Goal: Task Accomplishment & Management: Use online tool/utility

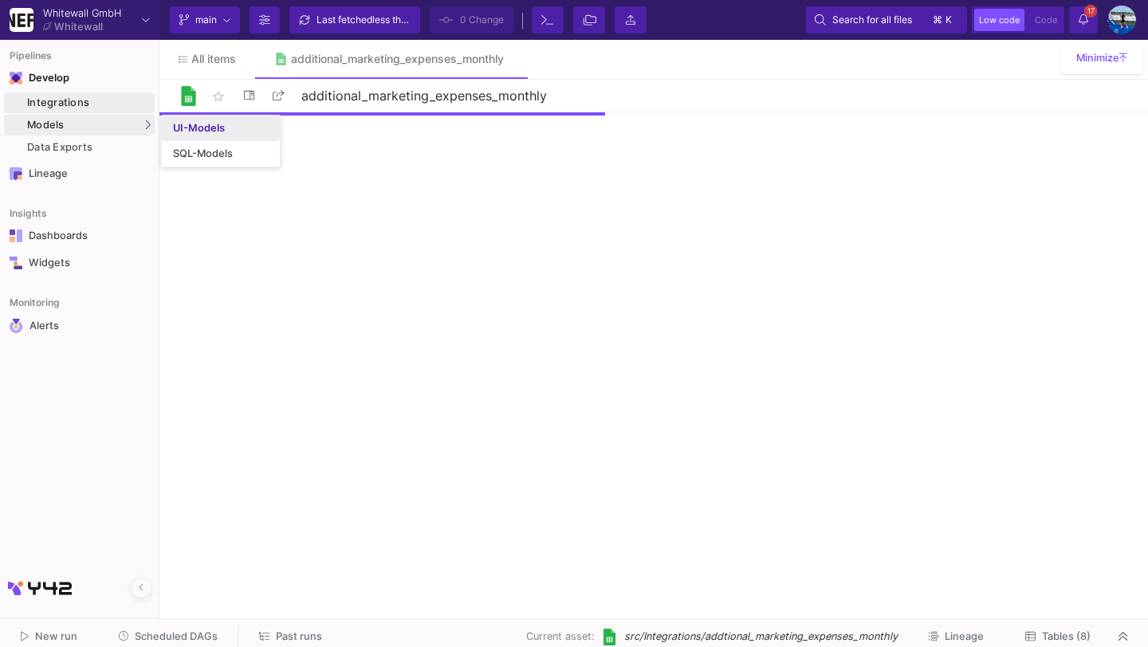
click at [166, 131] on link "UI-Models" at bounding box center [221, 129] width 118 height 26
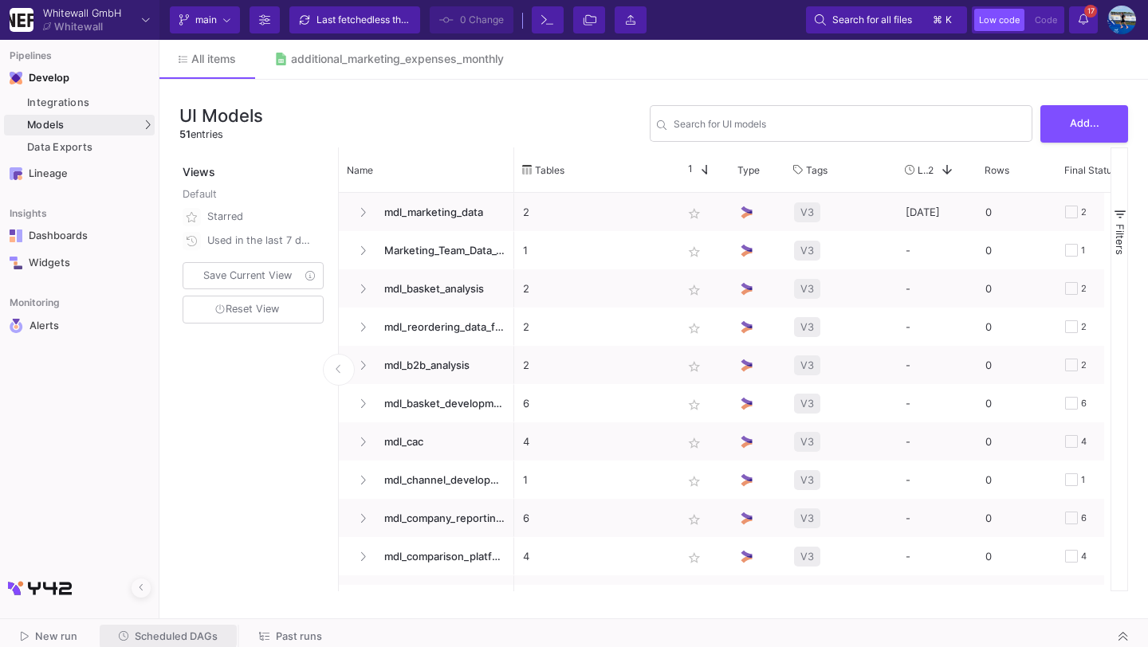
click at [160, 629] on button "Scheduled DAGs" at bounding box center [169, 637] width 138 height 25
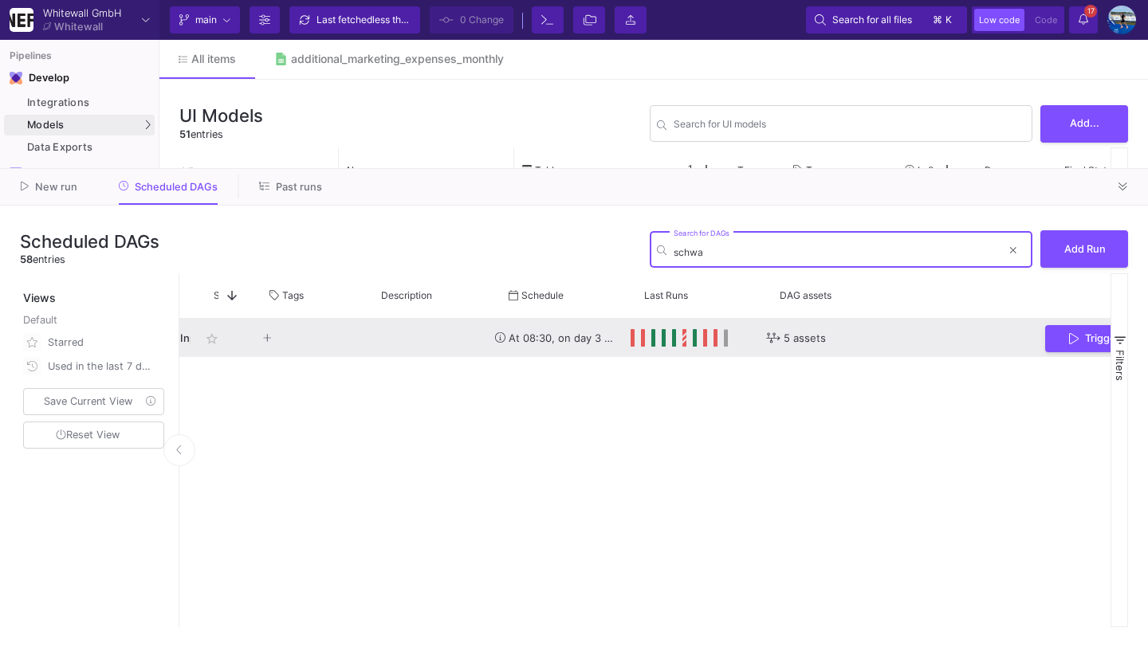
scroll to position [0, 246]
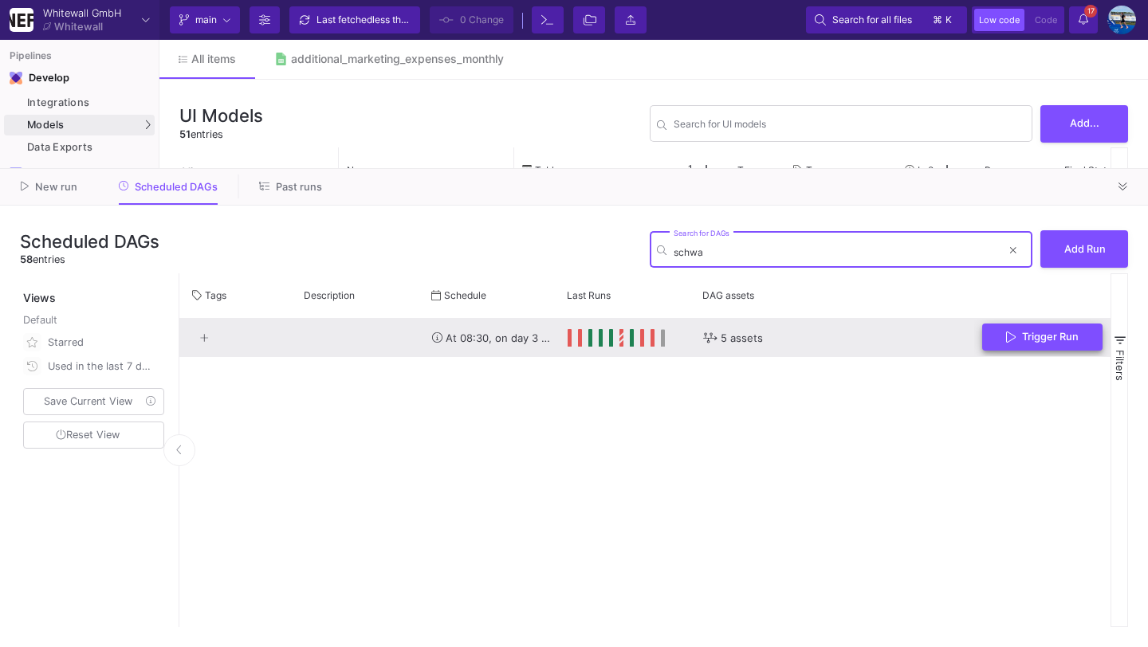
type input "schwa"
click at [1029, 343] on button "Trigger Run" at bounding box center [1042, 338] width 120 height 28
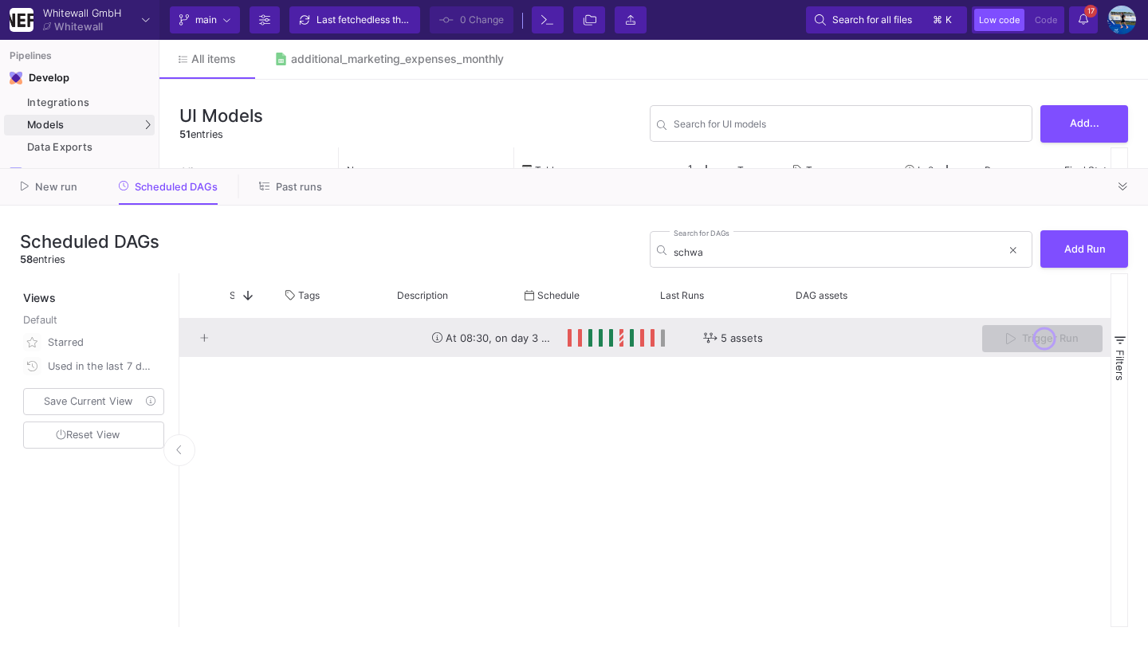
scroll to position [0, 6]
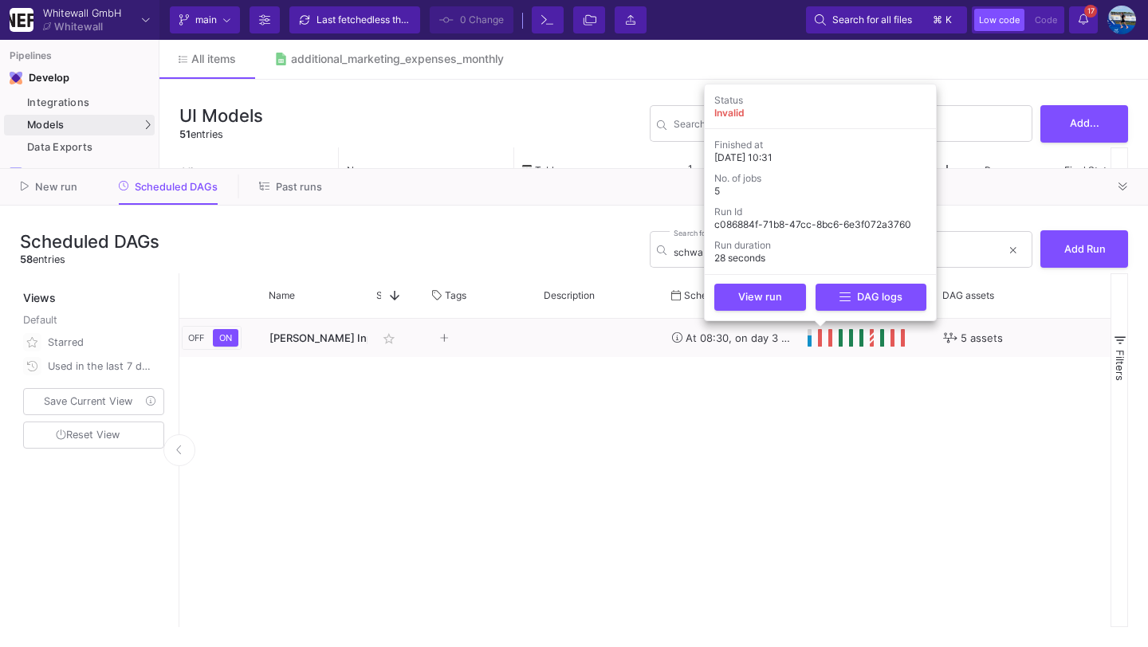
click at [839, 304] on div "Last Runs" at bounding box center [858, 295] width 105 height 37
click at [839, 299] on icon at bounding box center [844, 295] width 11 height 13
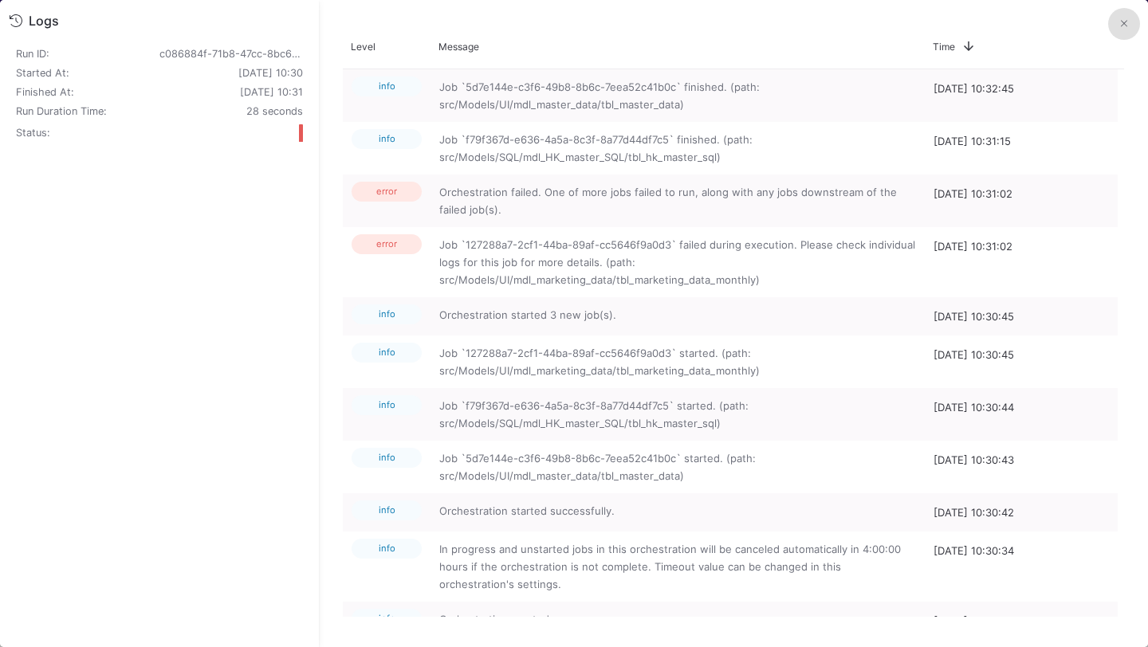
click at [1124, 33] on button at bounding box center [1124, 24] width 32 height 32
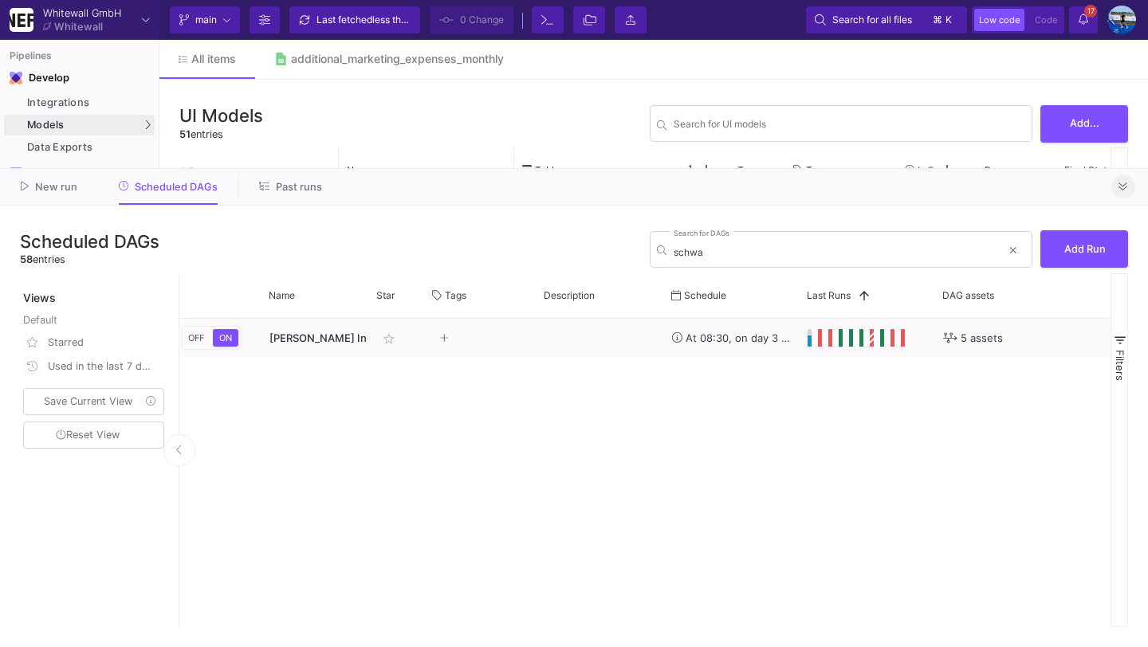
click at [1118, 189] on icon at bounding box center [1122, 187] width 9 height 10
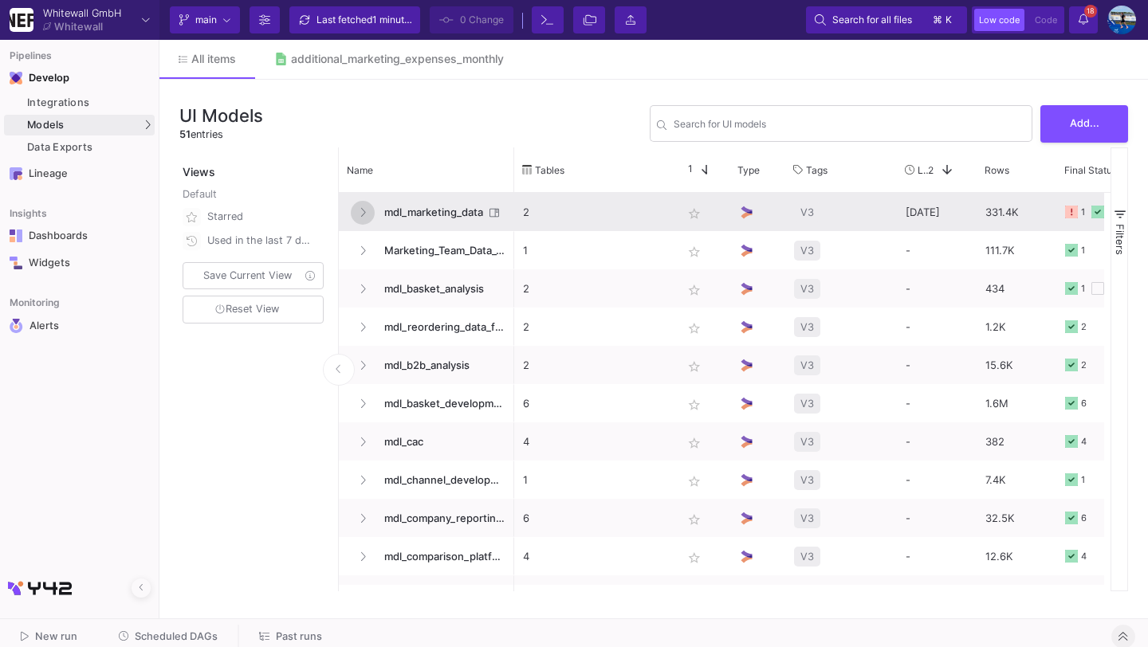
click at [360, 211] on icon at bounding box center [362, 212] width 6 height 10
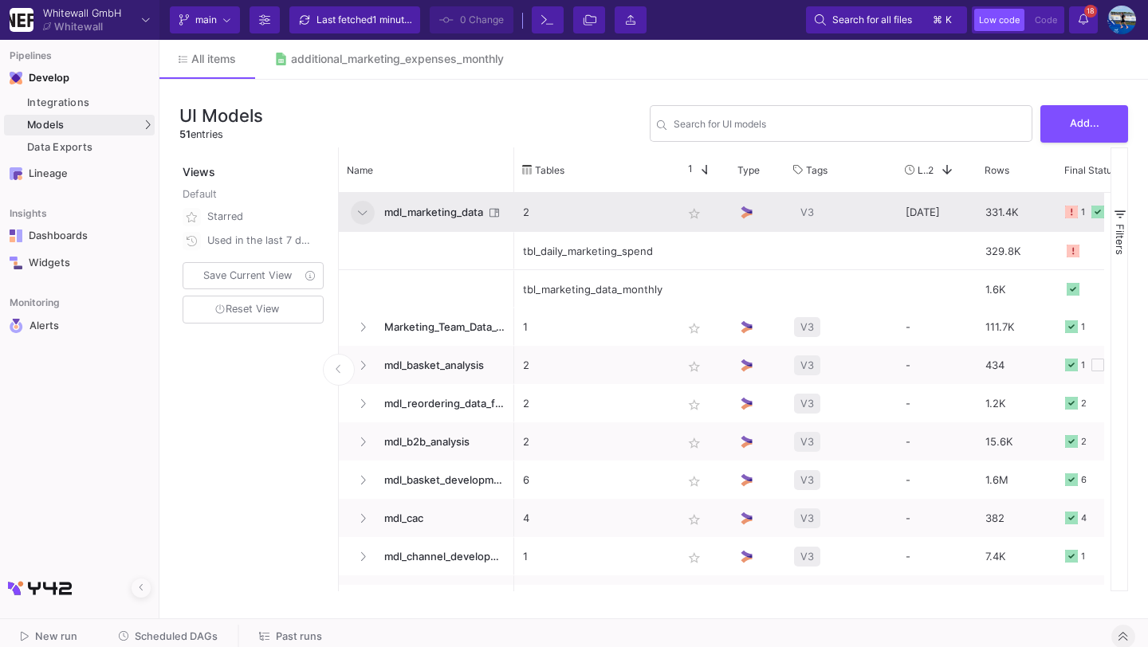
click at [375, 213] on span "mdl_marketing_data" at bounding box center [429, 212] width 109 height 37
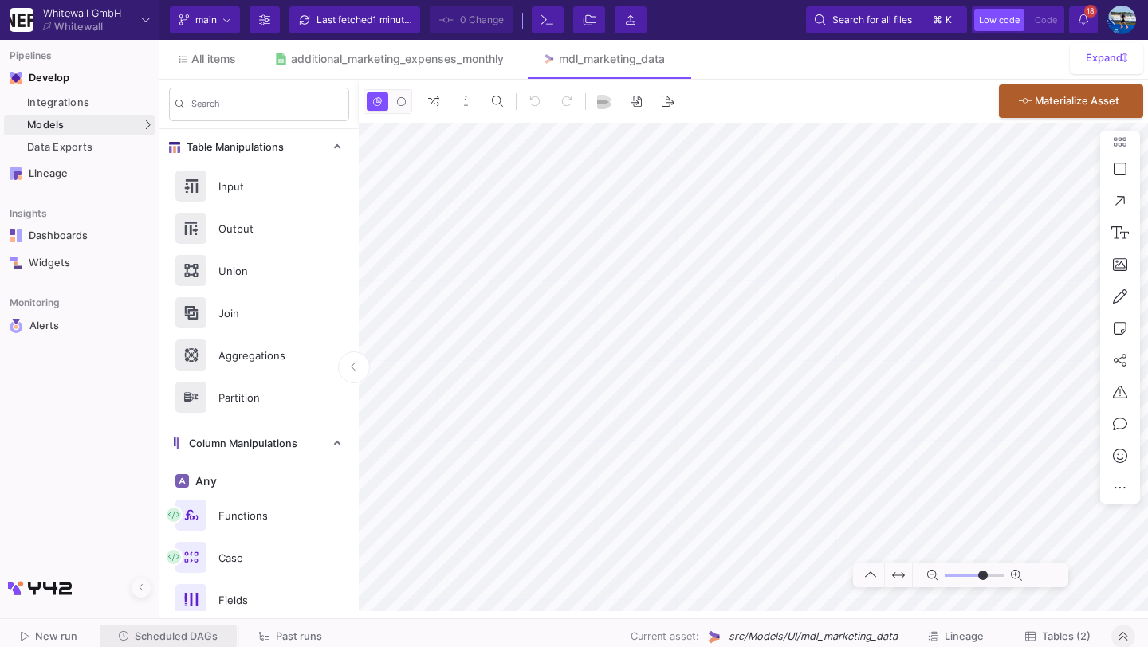
click at [163, 630] on span "Scheduled DAGs" at bounding box center [176, 636] width 83 height 12
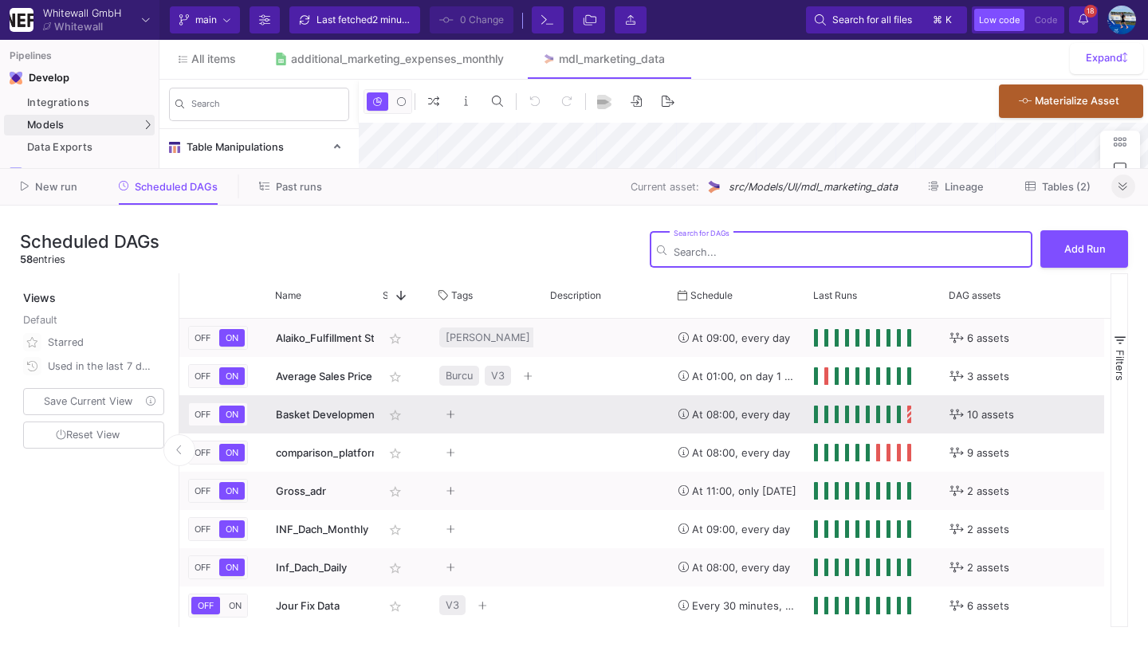
type input "-40"
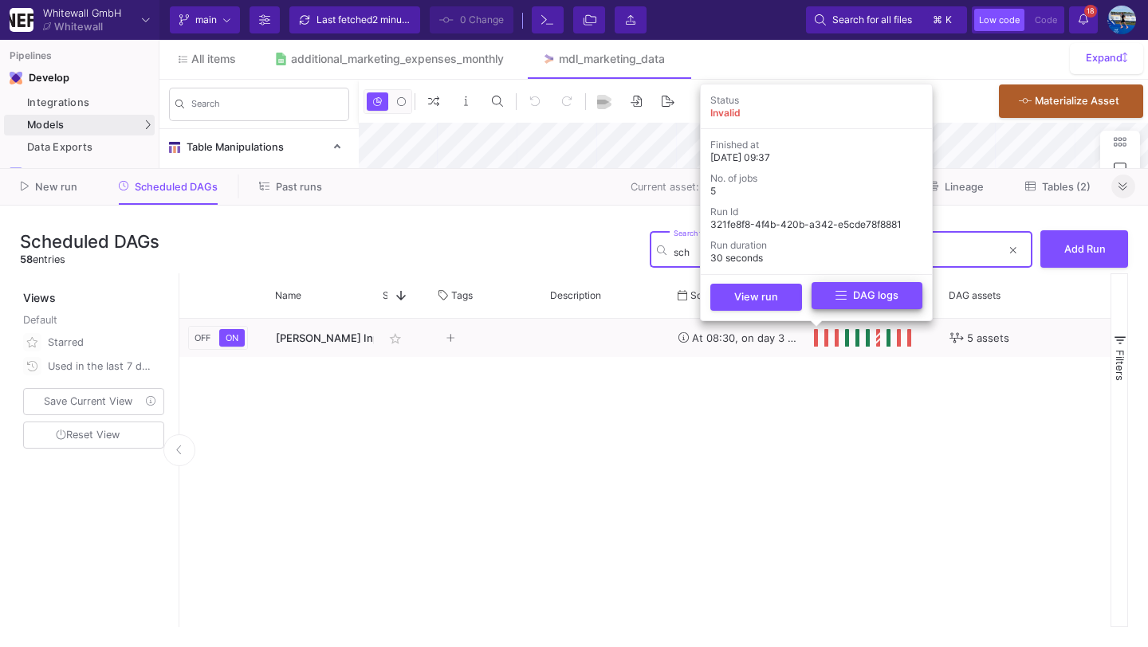
type input "sch"
click at [836, 297] on icon at bounding box center [840, 295] width 11 height 13
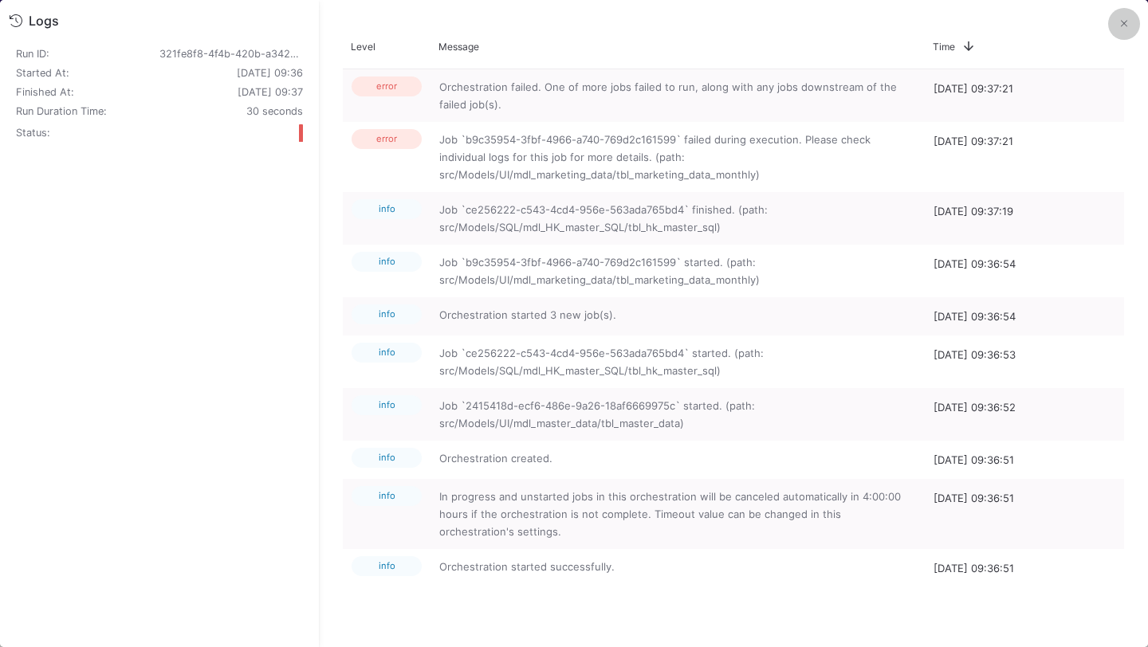
click at [1110, 26] on button at bounding box center [1124, 24] width 32 height 32
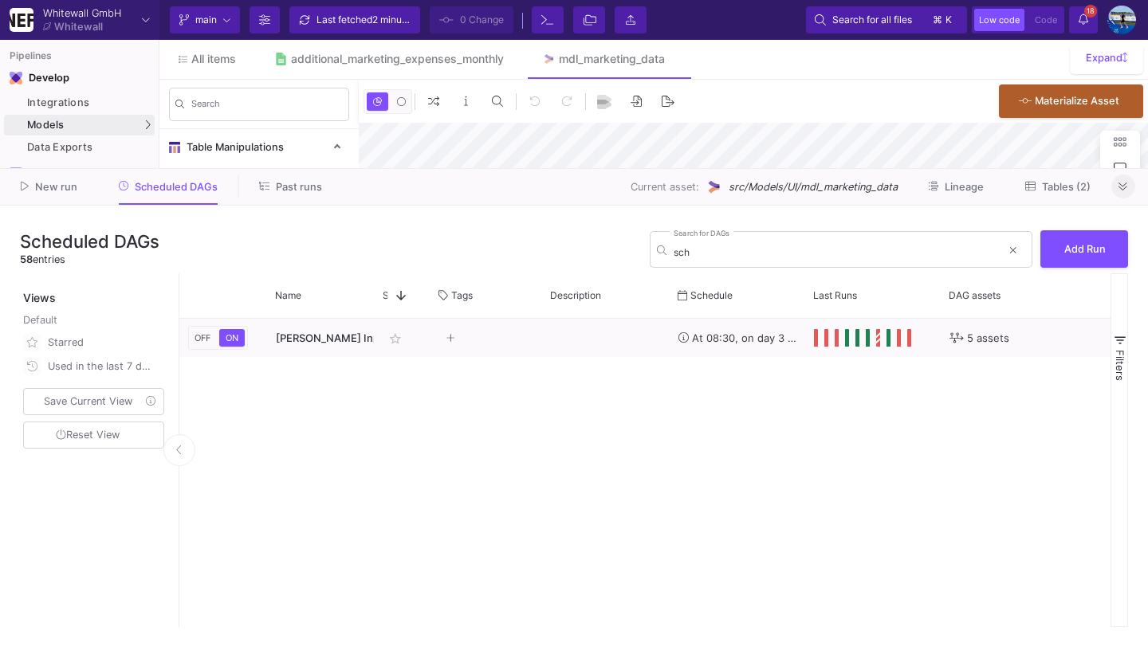
click at [1121, 185] on icon at bounding box center [1122, 187] width 9 height 10
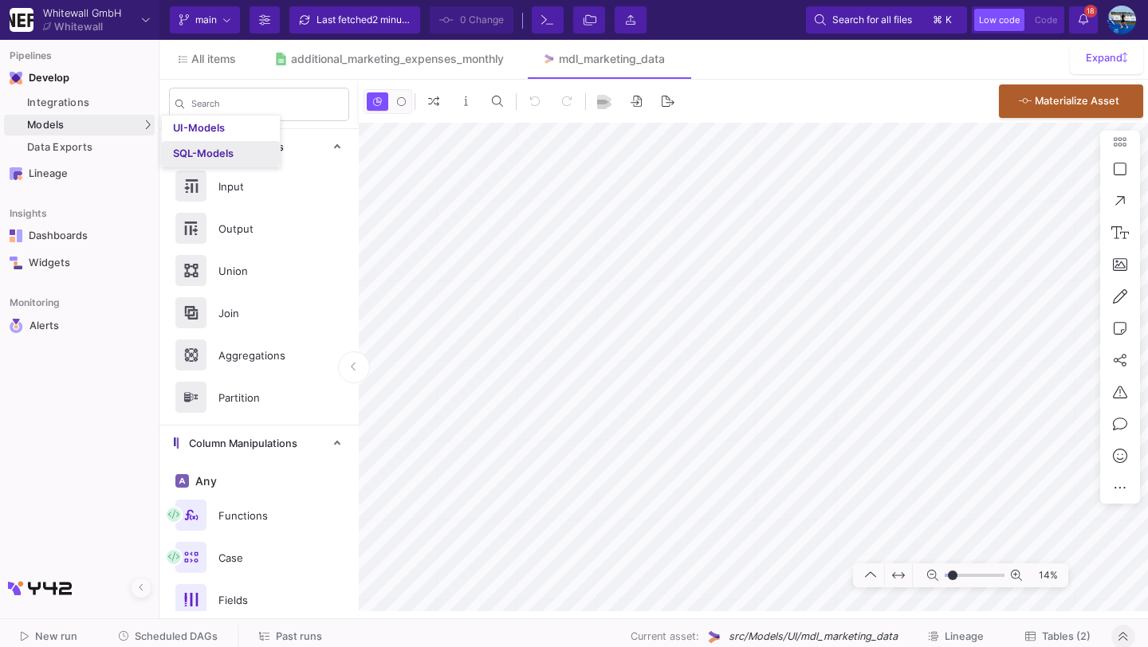
click at [187, 155] on div "SQL-Models" at bounding box center [203, 153] width 61 height 13
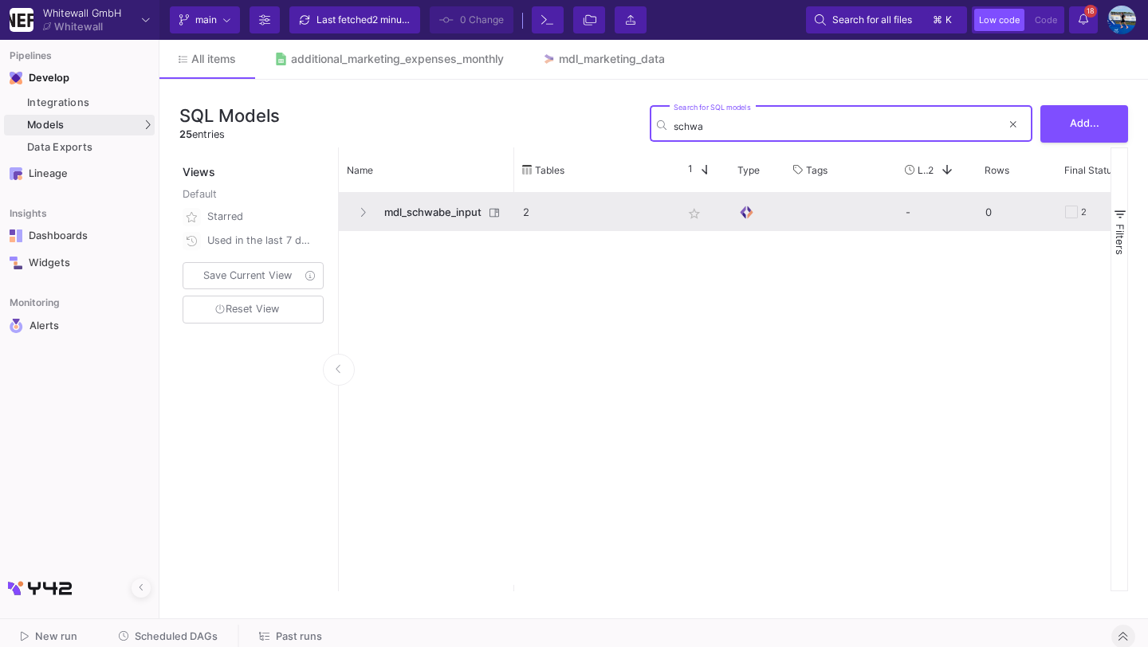
type input "schwa"
click at [423, 202] on span "mdl_schwabe_input" at bounding box center [429, 212] width 109 height 37
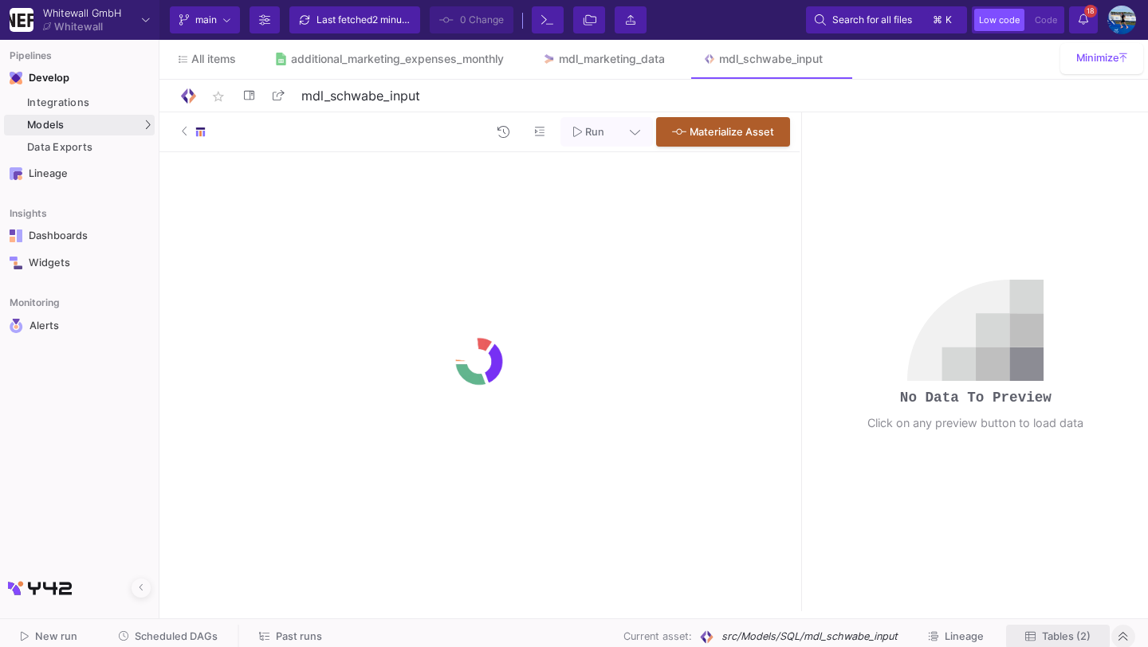
click at [1062, 638] on span "Tables (2)" at bounding box center [1066, 636] width 49 height 12
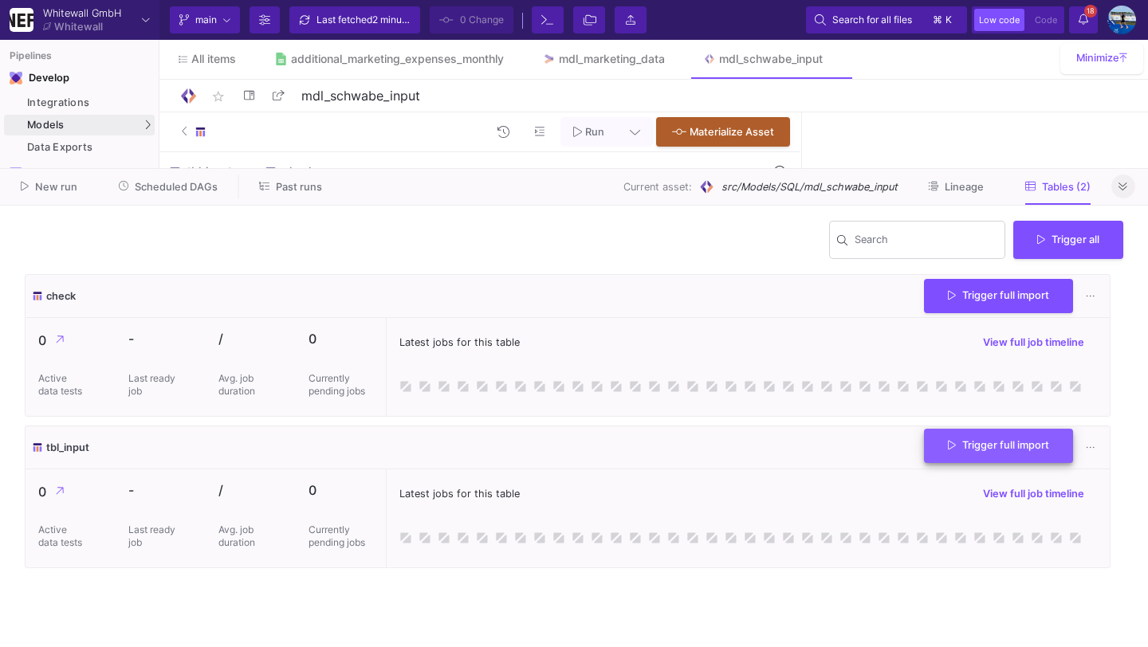
click at [963, 447] on span "Trigger full import" at bounding box center [998, 445] width 101 height 12
click at [1120, 191] on icon at bounding box center [1122, 187] width 9 height 10
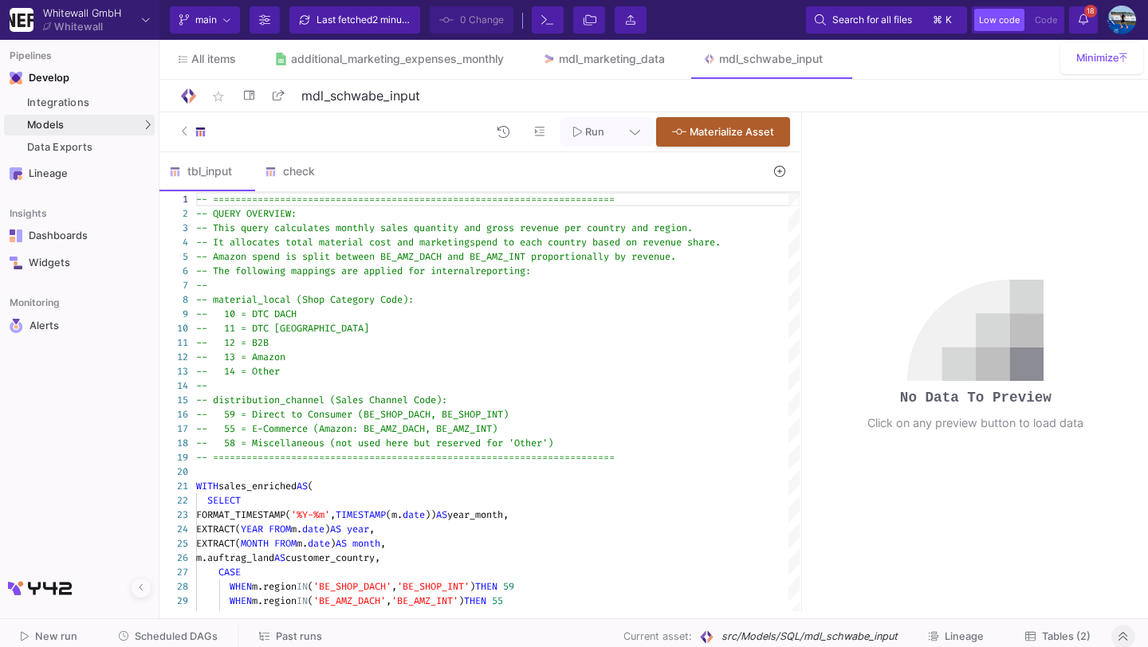
click at [1088, 19] on button "18 18 Notifications" at bounding box center [1083, 19] width 29 height 27
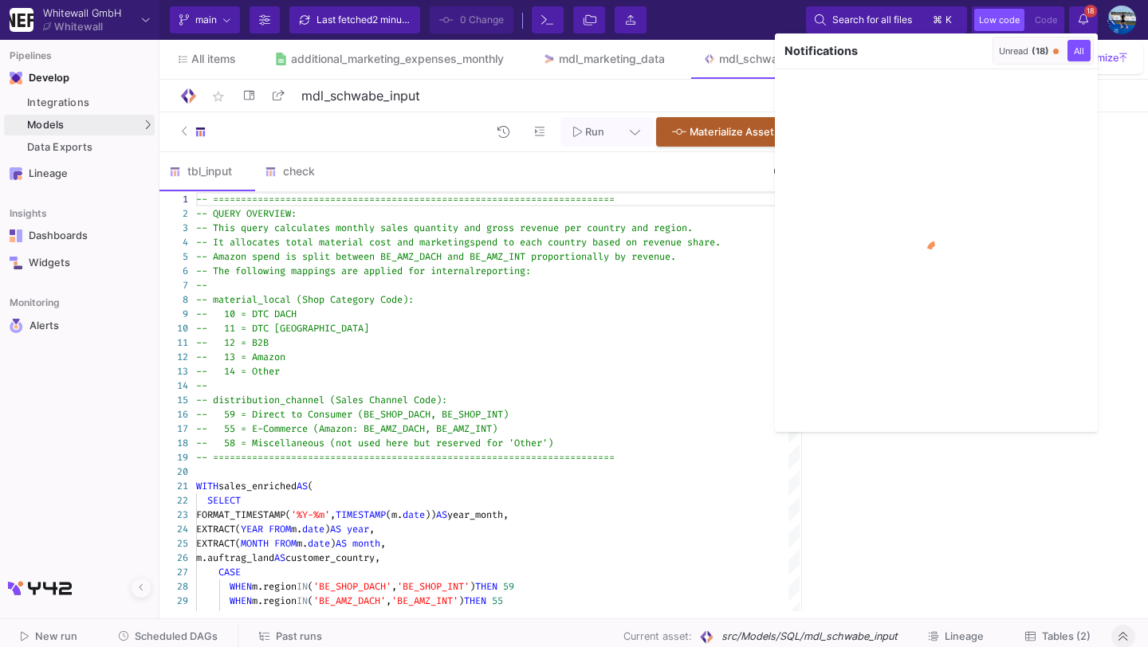
click at [999, 54] on div "Unread (18)" at bounding box center [1024, 50] width 50 height 11
click at [968, 59] on button "button" at bounding box center [976, 51] width 24 height 24
click at [1083, 21] on div at bounding box center [574, 323] width 1148 height 647
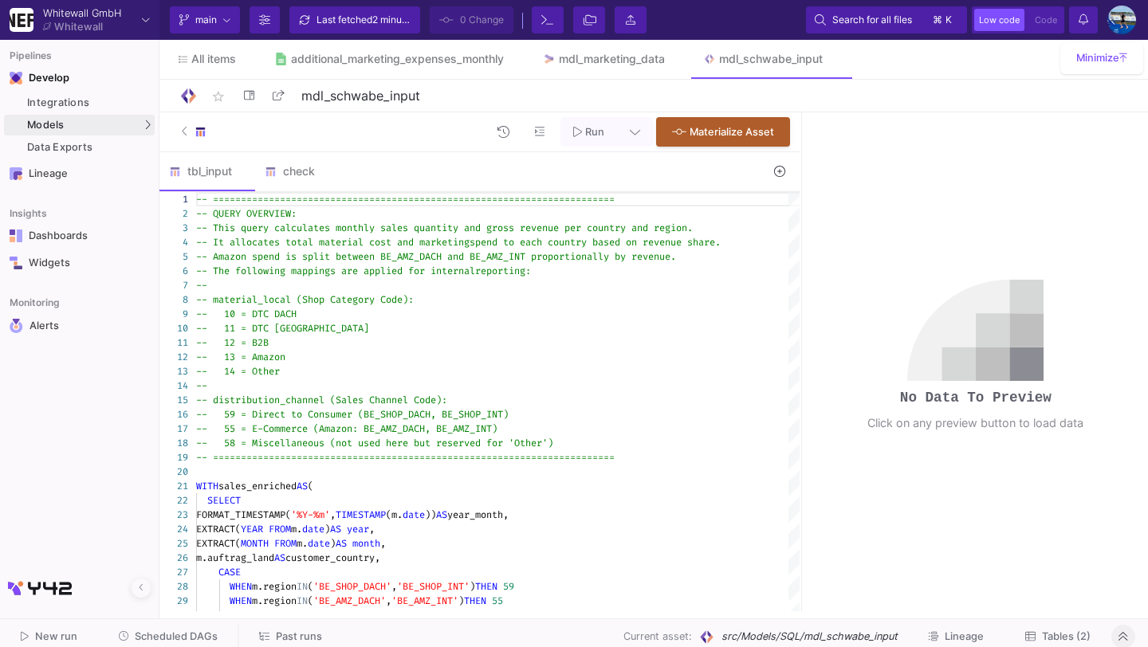
click at [1030, 637] on icon at bounding box center [1030, 636] width 10 height 10
